Goal: Find specific page/section: Find specific page/section

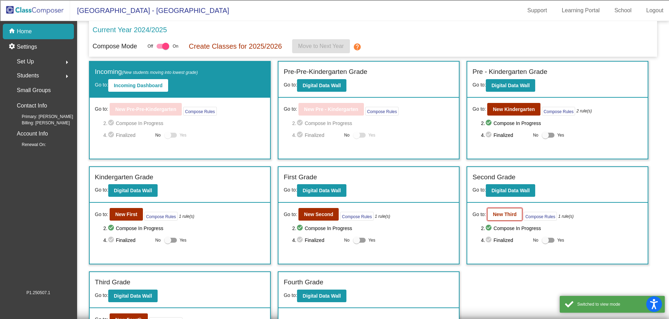
click at [500, 212] on b "New Third" at bounding box center [505, 214] width 24 height 6
click at [512, 110] on b "New Kindergarten" at bounding box center [514, 109] width 42 height 6
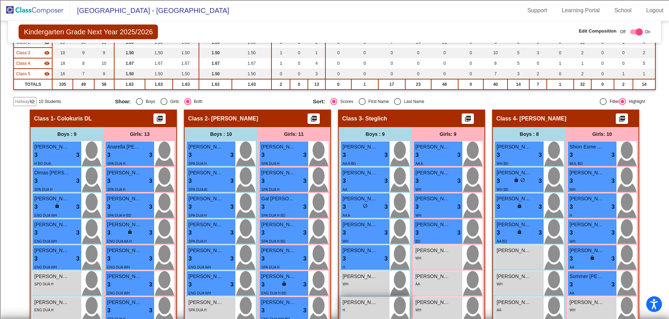
scroll to position [35, 0]
